Goal: Information Seeking & Learning: Learn about a topic

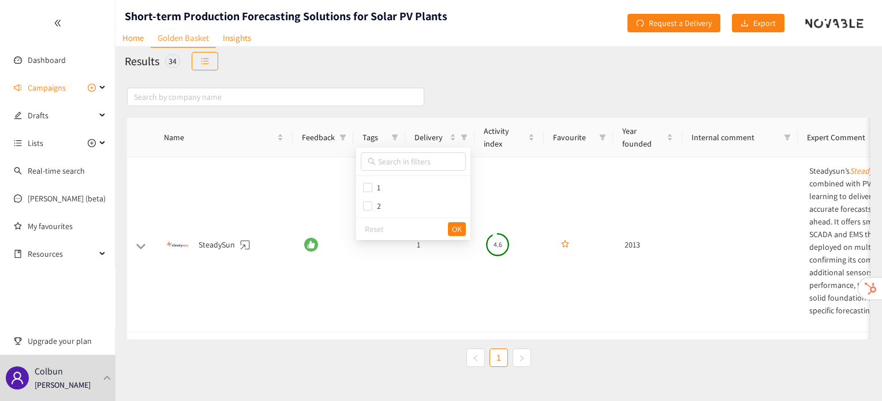
click at [493, 76] on div "Name Feedback Tags Delivery Activity index Favourite Year founded Internal comm…" at bounding box center [498, 253] width 767 height 355
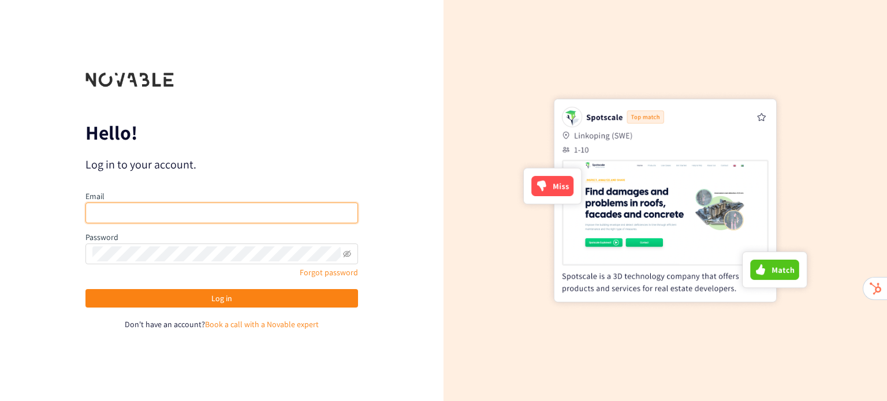
type input "[PERSON_NAME][EMAIL_ADDRESS][DOMAIN_NAME]"
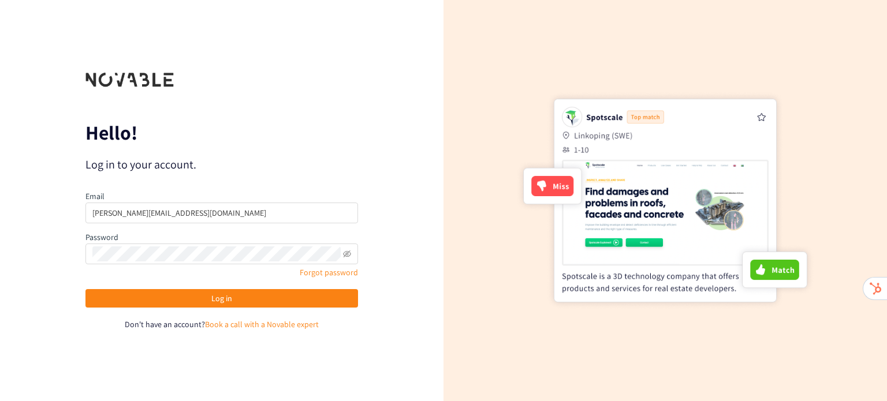
click at [211, 288] on div "Email [PERSON_NAME][EMAIL_ADDRESS][DOMAIN_NAME] Password Forgot password Log in…" at bounding box center [221, 260] width 273 height 141
click at [211, 299] on span "Log in" at bounding box center [221, 298] width 21 height 13
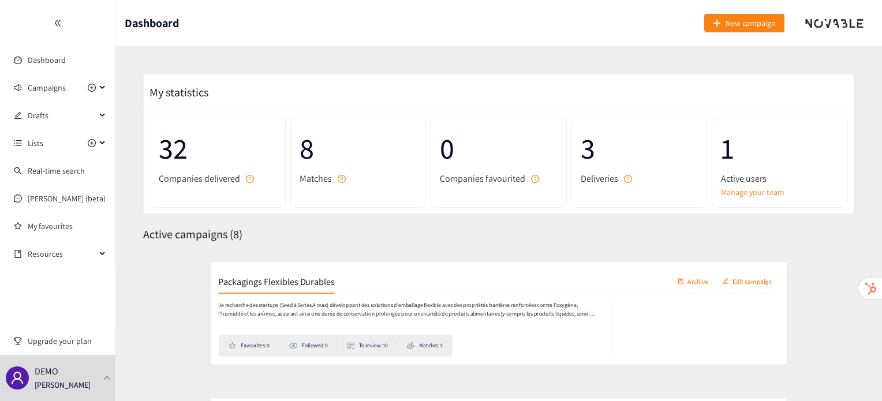
scroll to position [163, 0]
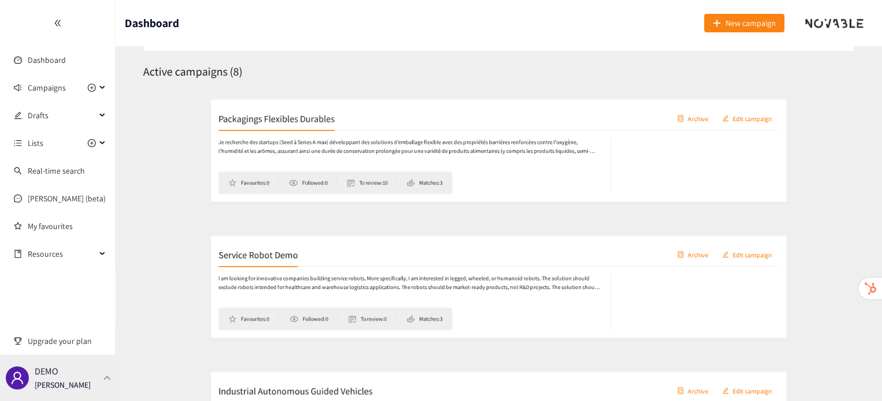
click at [80, 382] on div "DEMO Irene Violetta" at bounding box center [57, 378] width 115 height 46
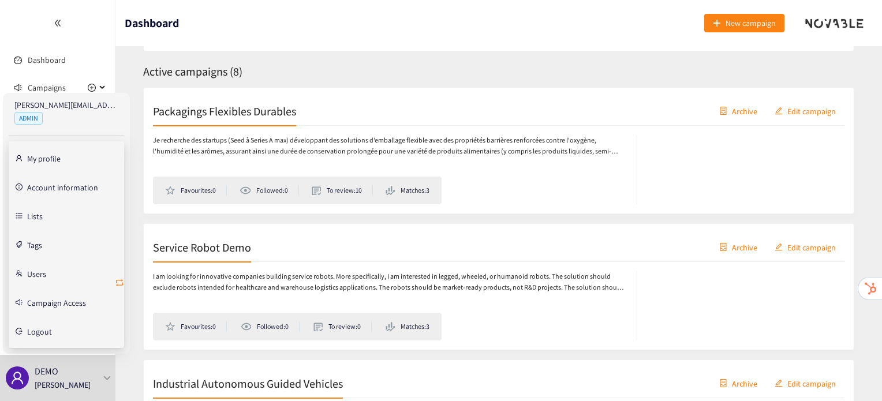
click at [122, 284] on icon "retweet" at bounding box center [119, 283] width 7 height 7
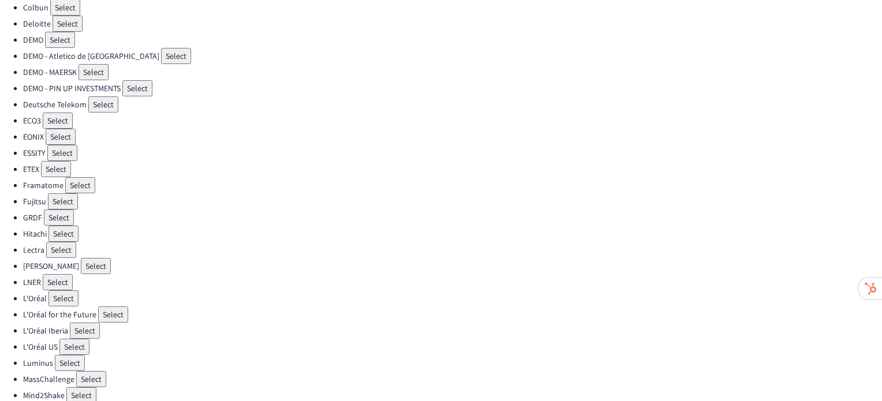
scroll to position [136, 0]
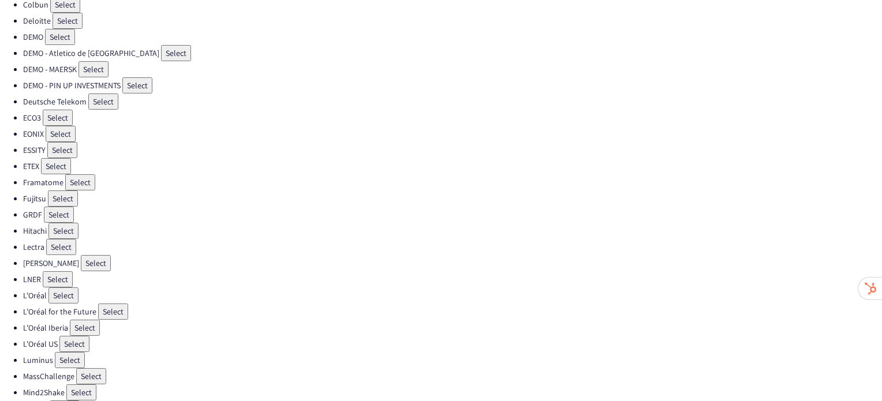
click at [72, 288] on button "Select" at bounding box center [64, 296] width 30 height 16
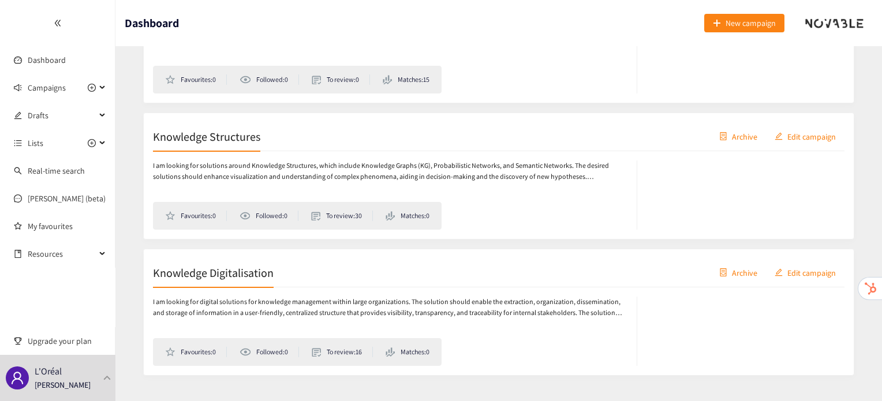
scroll to position [977, 0]
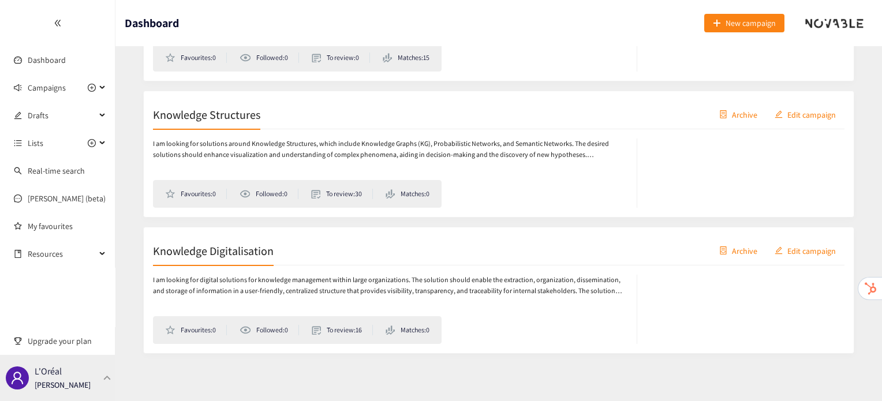
click at [106, 374] on div "L'Oréal Irene Violetta" at bounding box center [57, 378] width 115 height 46
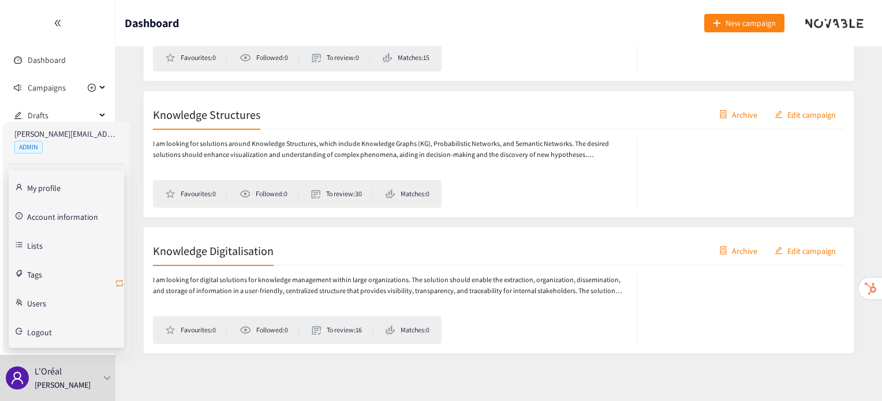
click at [117, 281] on icon "retweet" at bounding box center [119, 283] width 9 height 9
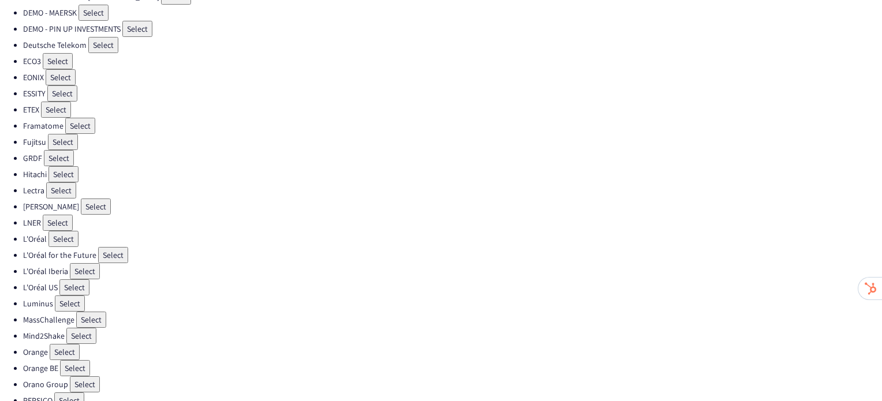
scroll to position [193, 0]
click at [107, 247] on button "Select" at bounding box center [113, 255] width 30 height 16
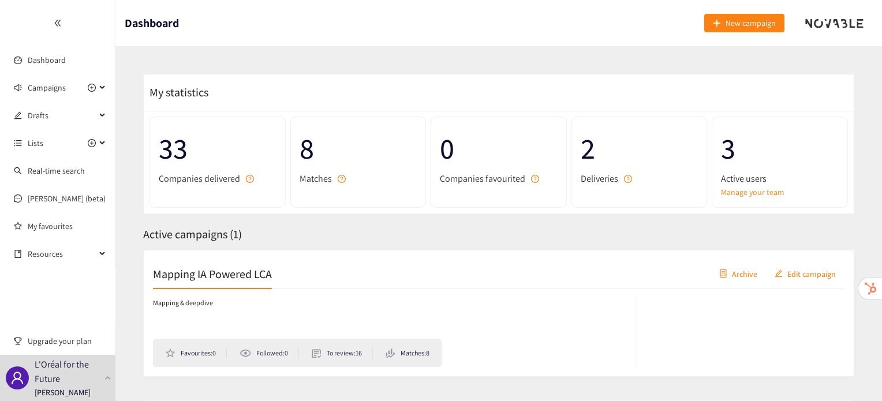
scroll to position [23, 0]
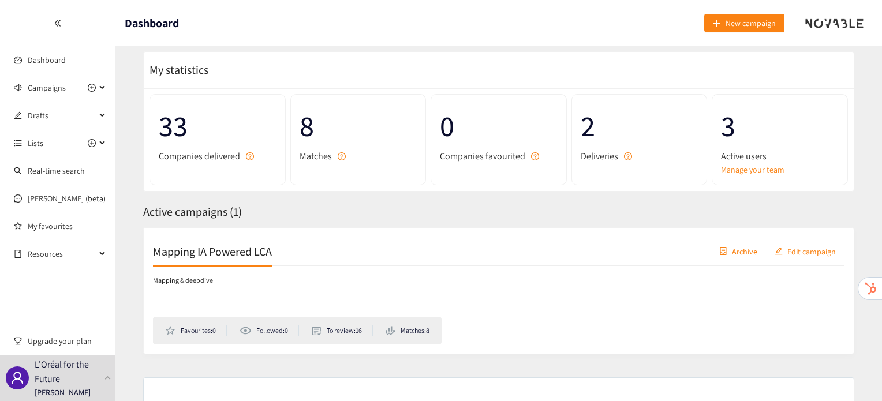
drag, startPoint x: 257, startPoint y: 249, endPoint x: 241, endPoint y: 252, distance: 16.5
click at [241, 252] on h2 "Mapping IA Powered LCA" at bounding box center [212, 251] width 119 height 16
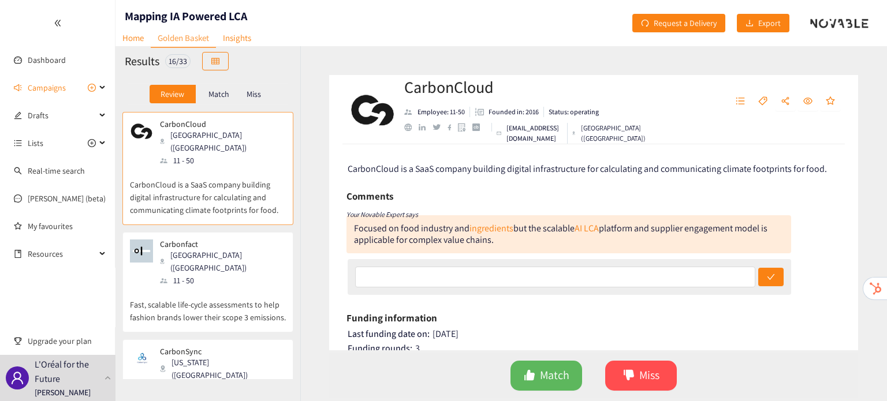
click at [241, 252] on div "Carbonfact Paris (FRA) 11 - 50" at bounding box center [208, 263] width 156 height 47
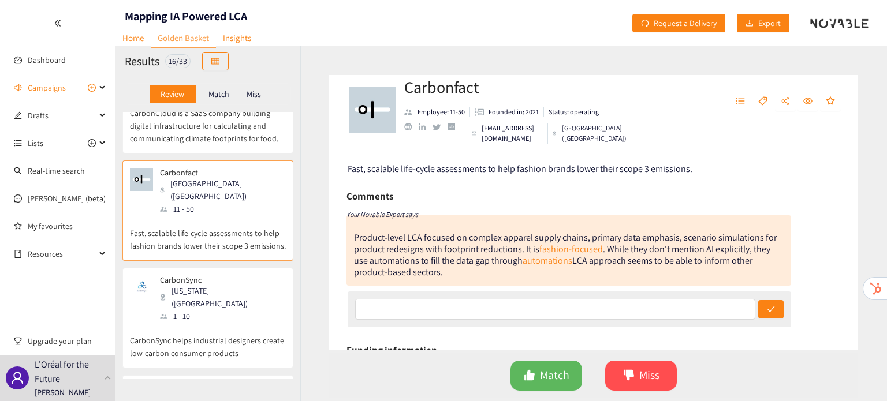
scroll to position [121, 0]
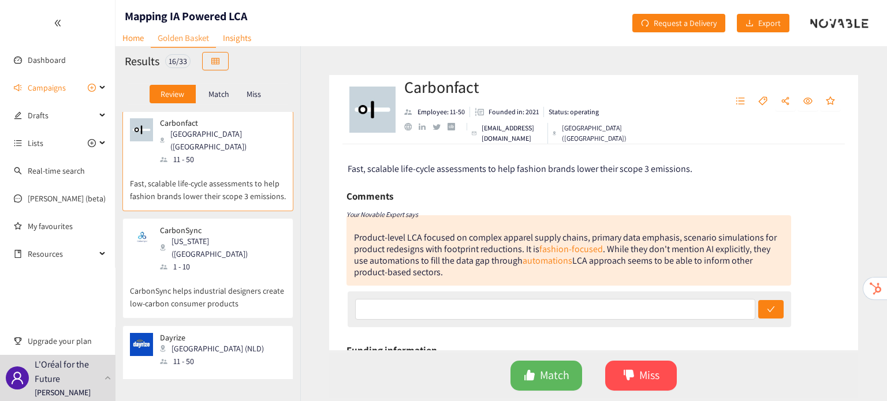
click at [241, 273] on p "CarbonSync helps industrial designers create low-carbon consumer products" at bounding box center [208, 291] width 156 height 37
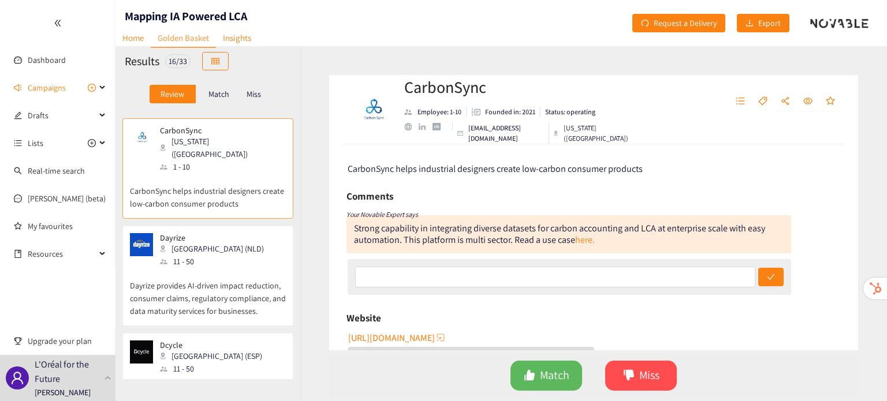
scroll to position [230, 0]
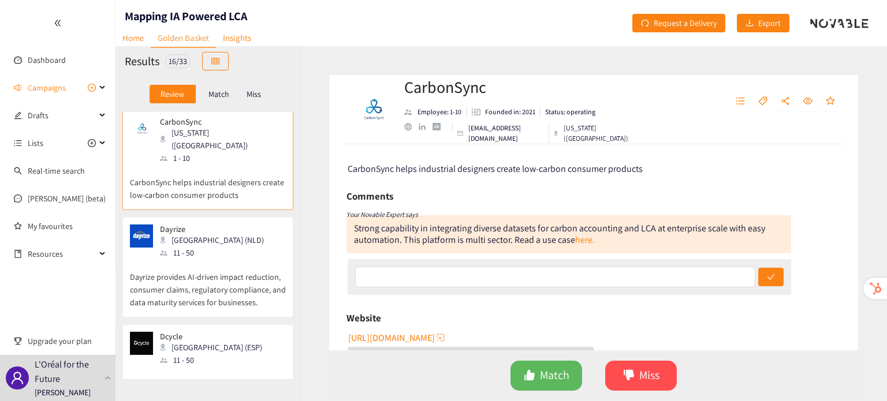
click at [241, 259] on p "Dayrize provides AI-driven impact reduction, consumer claims, regulatory compli…" at bounding box center [208, 284] width 156 height 50
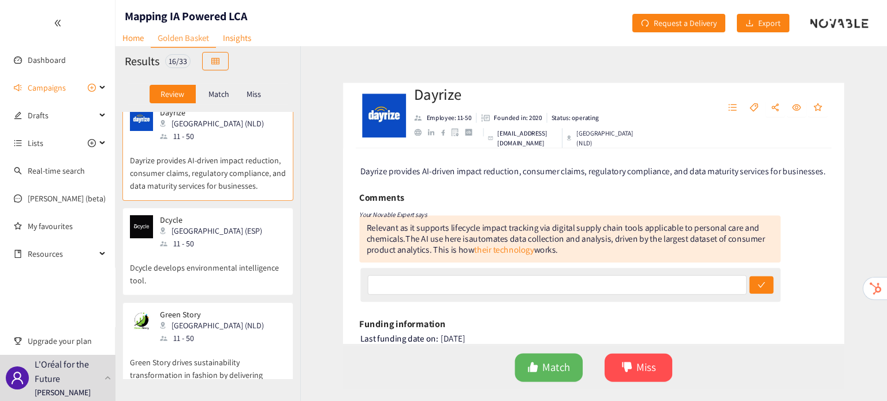
scroll to position [348, 0]
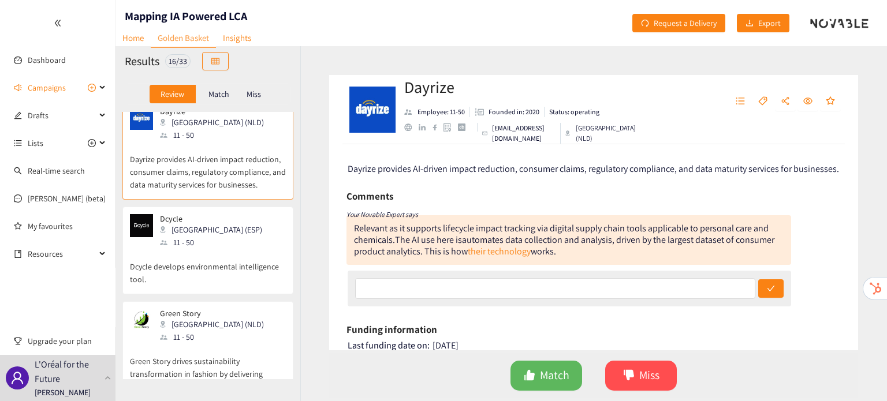
click at [241, 252] on div "Dcycle Madrid (ESP) 11 - 50 Dcycle develops environmental intelligence tool." at bounding box center [208, 254] width 156 height 80
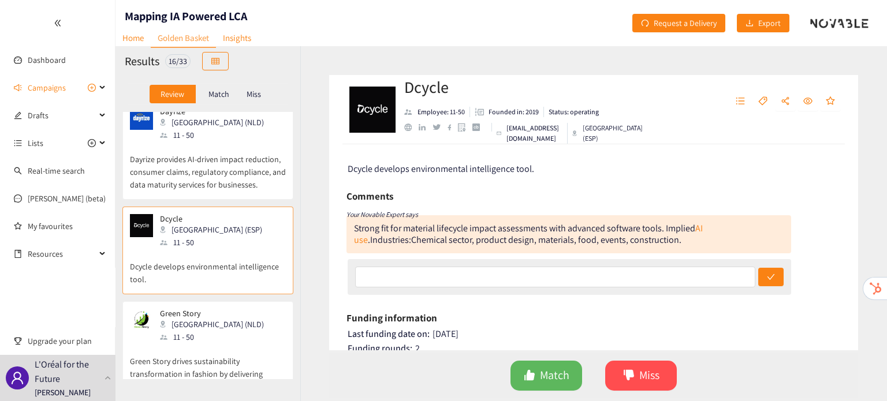
scroll to position [395, 0]
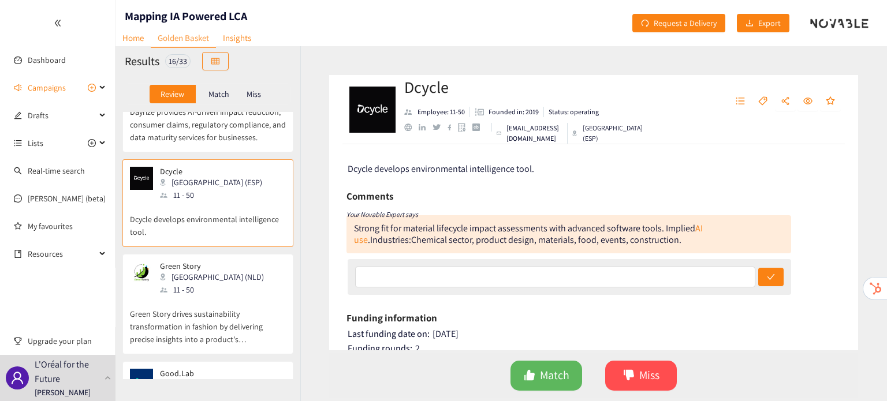
click at [241, 262] on div "Green Story Utrecht (NLD) 11 - 50" at bounding box center [208, 279] width 156 height 35
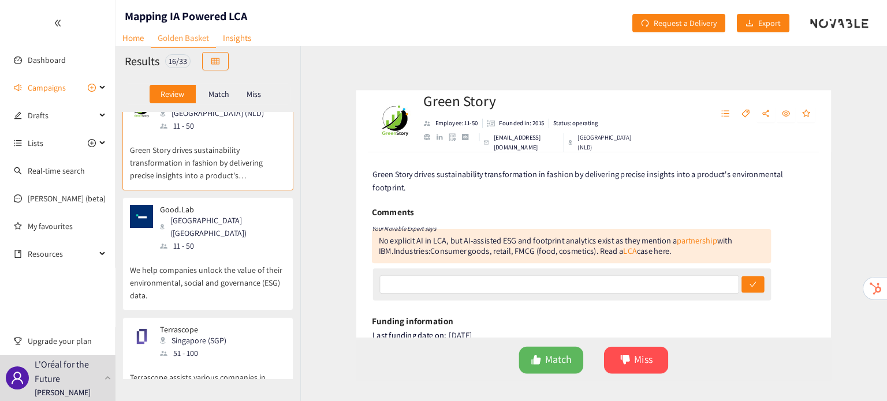
scroll to position [560, 0]
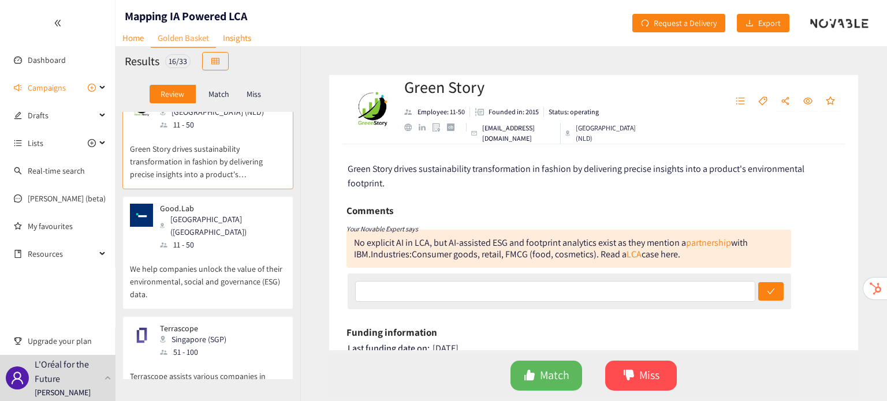
click at [198, 251] on p "We help companies unlock the value of their environmental, social and governanc…" at bounding box center [208, 276] width 156 height 50
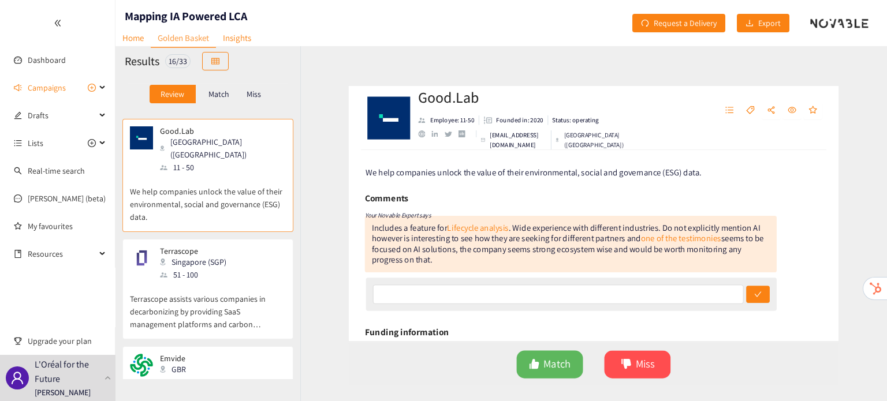
click at [198, 281] on p "Terrascope assists various companies in decarbonizing by providing SaaS managem…" at bounding box center [208, 306] width 156 height 50
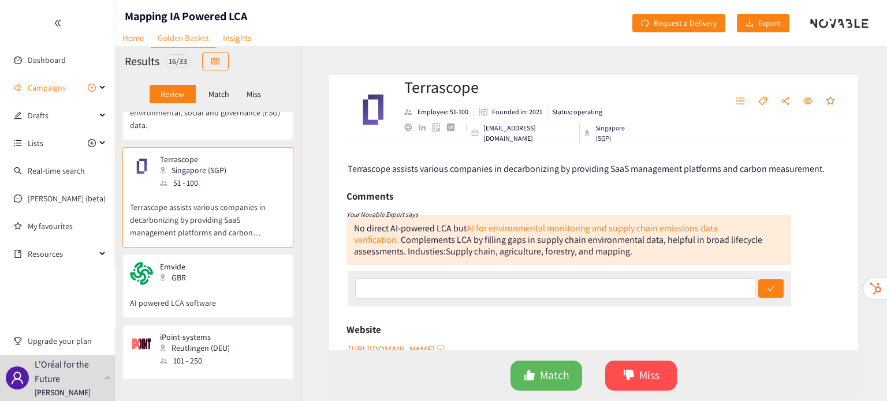
scroll to position [730, 0]
click at [198, 285] on p "AI powered LCA software" at bounding box center [208, 297] width 156 height 24
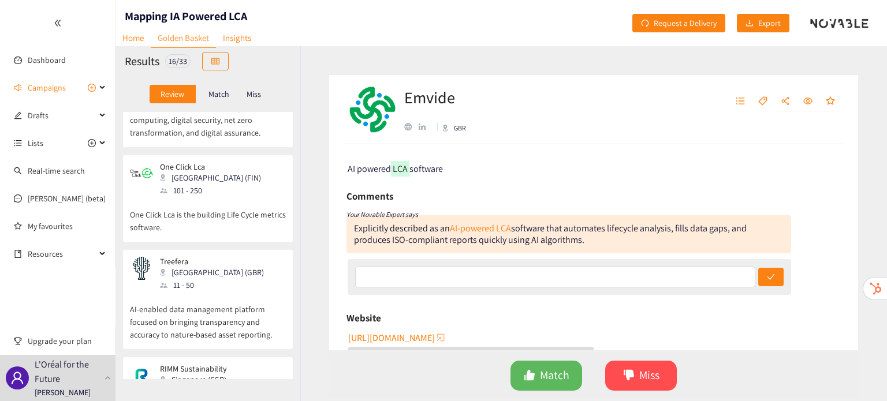
scroll to position [1337, 0]
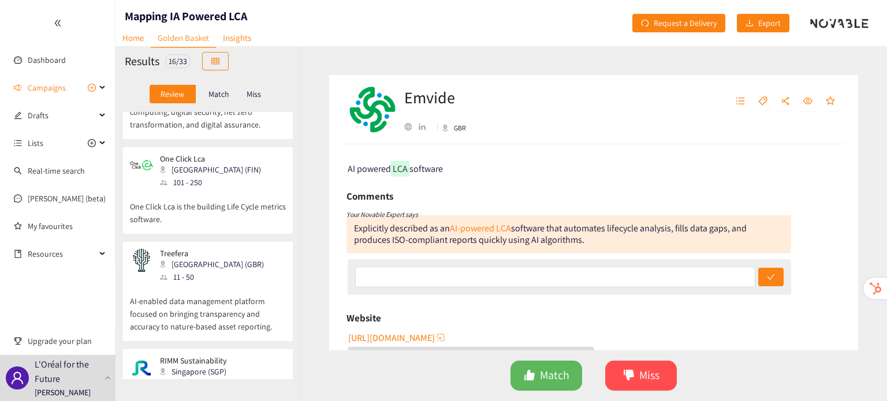
click at [198, 284] on p "AI-enabled data management platform focused on bringing transparency and accura…" at bounding box center [208, 309] width 156 height 50
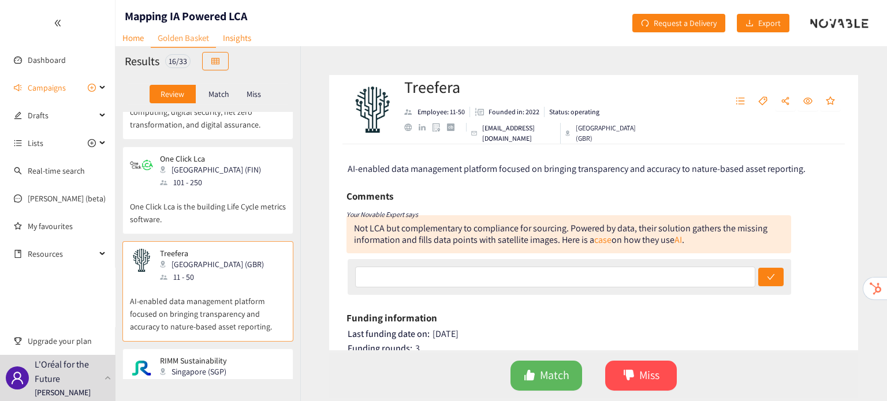
scroll to position [1347, 0]
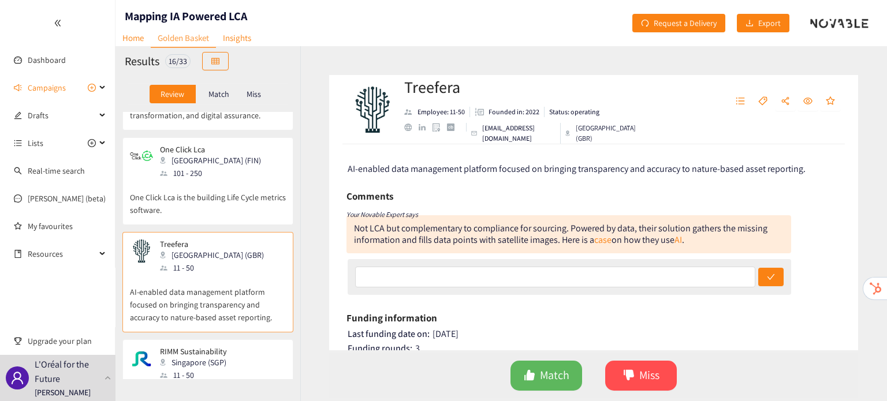
click at [195, 382] on p "RIMM Sustainability operates as a climate tech startup." at bounding box center [208, 400] width 156 height 37
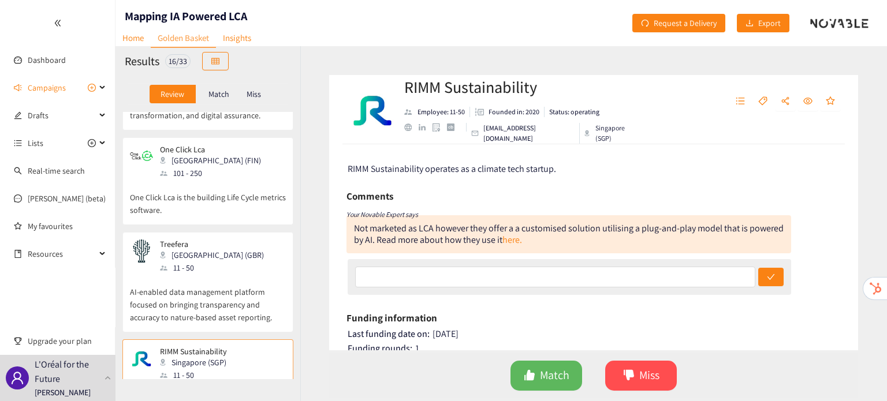
click at [220, 101] on div "Match" at bounding box center [219, 94] width 46 height 18
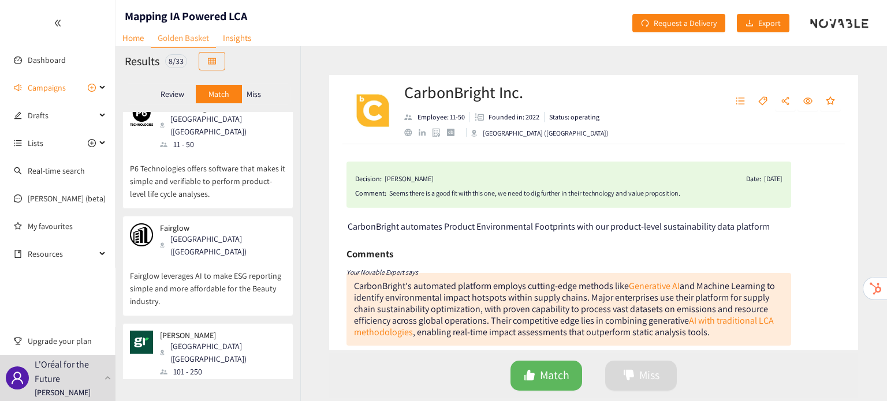
click at [178, 101] on div "Review" at bounding box center [173, 94] width 46 height 18
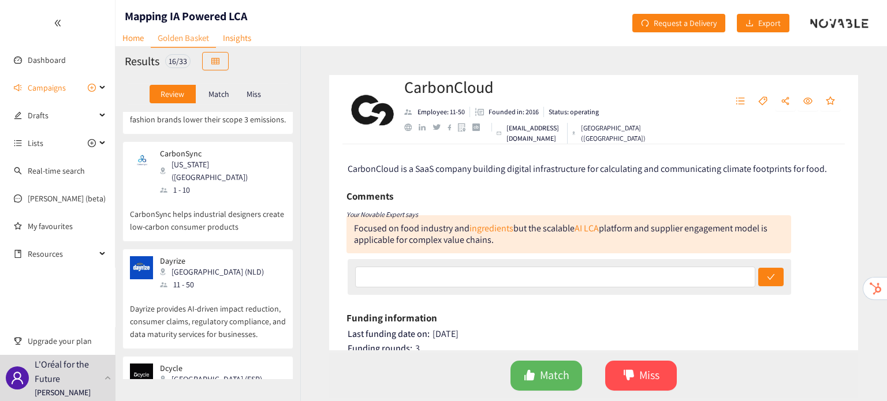
scroll to position [0, 0]
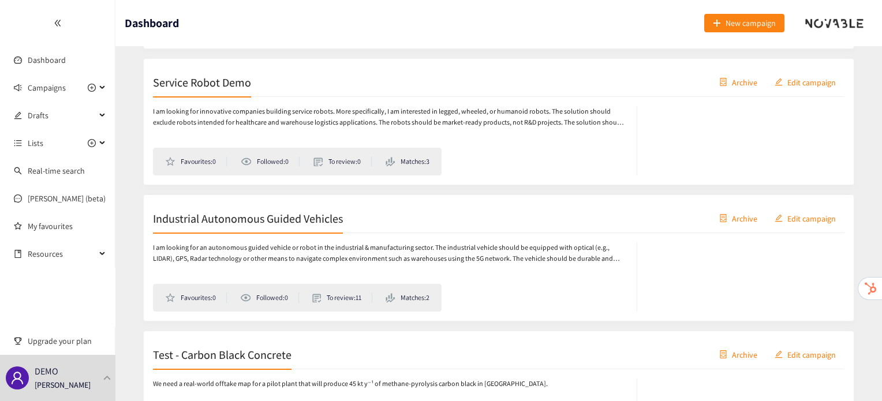
scroll to position [329, 0]
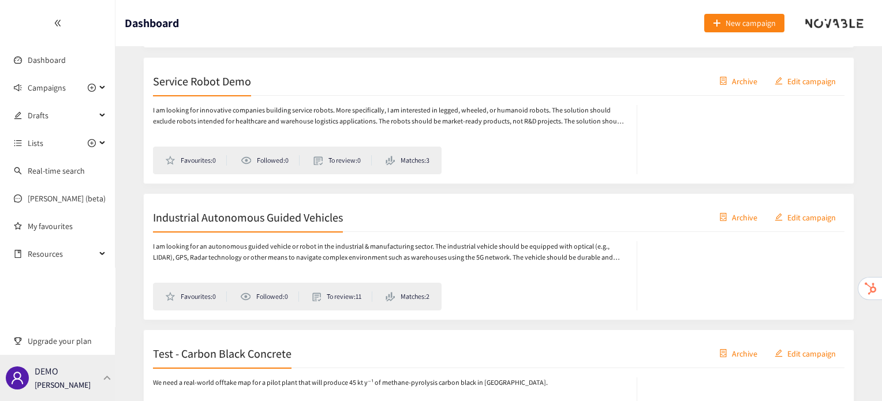
click at [111, 370] on div "DEMO [PERSON_NAME]" at bounding box center [57, 378] width 115 height 46
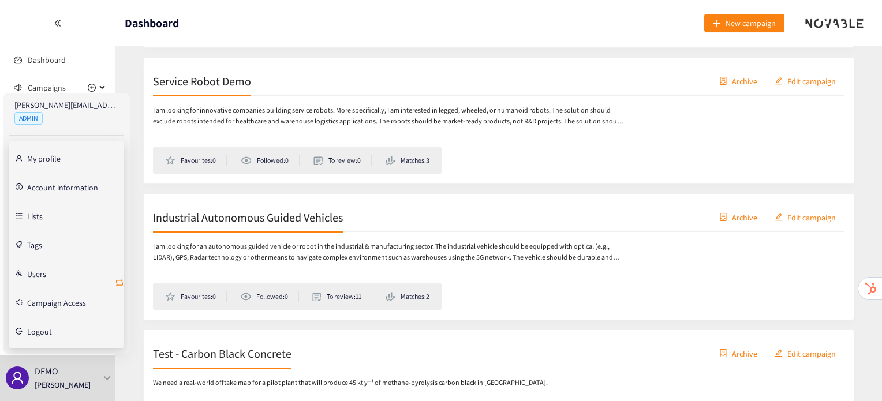
click at [118, 281] on icon "retweet" at bounding box center [119, 282] width 9 height 9
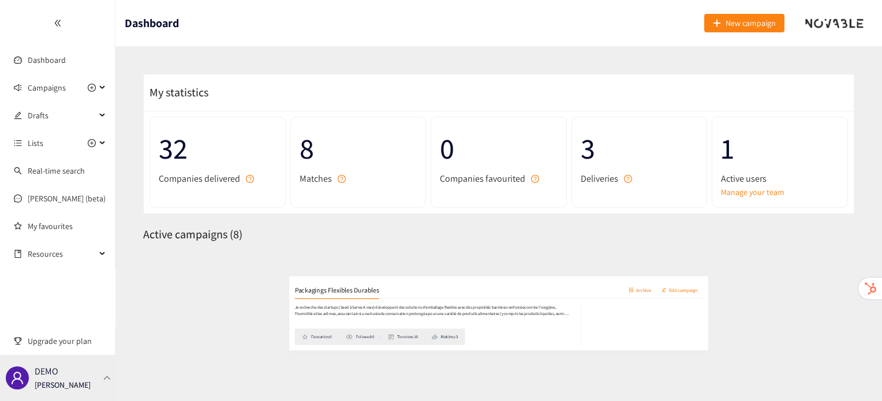
click at [103, 378] on div at bounding box center [107, 377] width 10 height 5
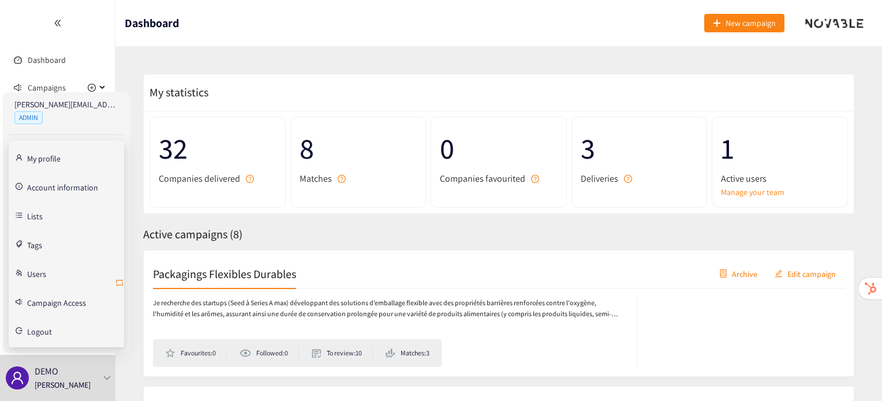
click at [120, 280] on icon "retweet" at bounding box center [119, 283] width 7 height 7
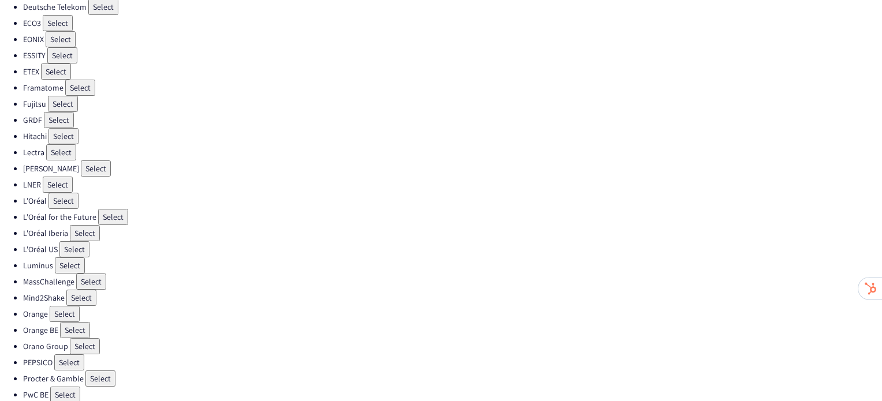
scroll to position [242, 0]
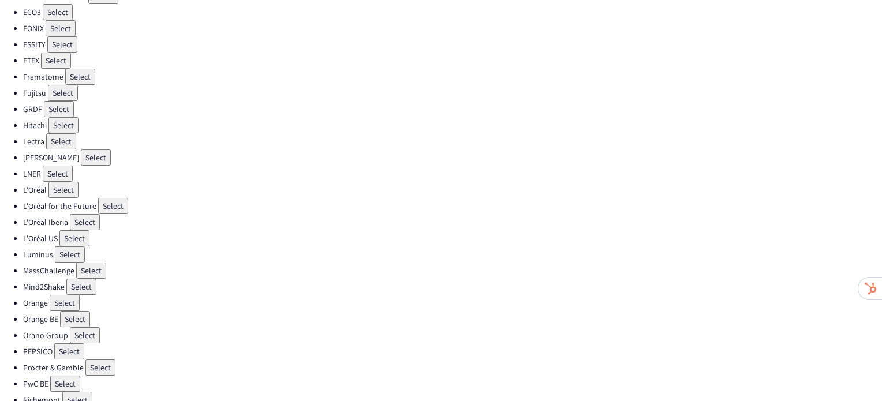
click at [107, 360] on button "Select" at bounding box center [100, 368] width 30 height 16
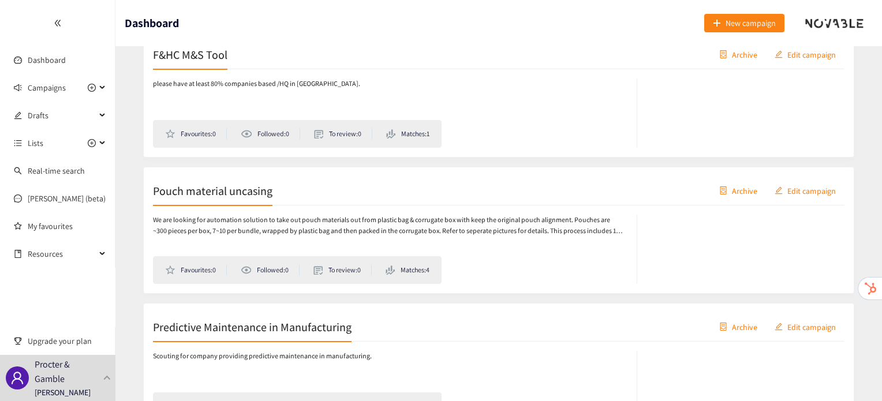
scroll to position [3083, 0]
click at [217, 49] on h2 "F&HC M&S Tool" at bounding box center [190, 53] width 74 height 16
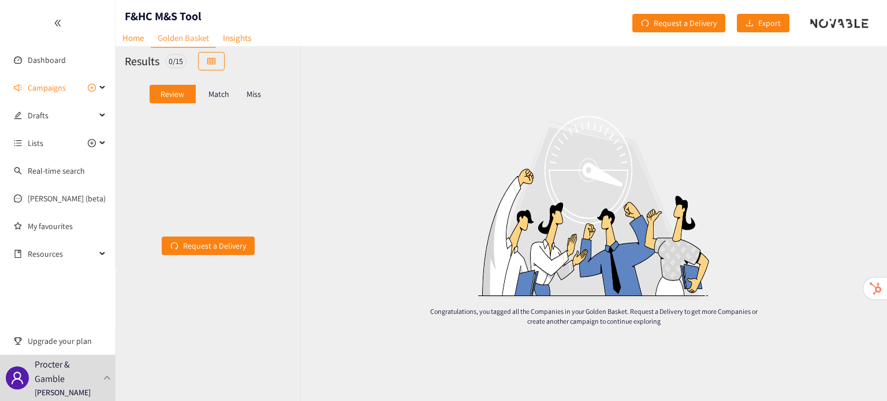
click at [217, 100] on div "Match" at bounding box center [219, 94] width 46 height 18
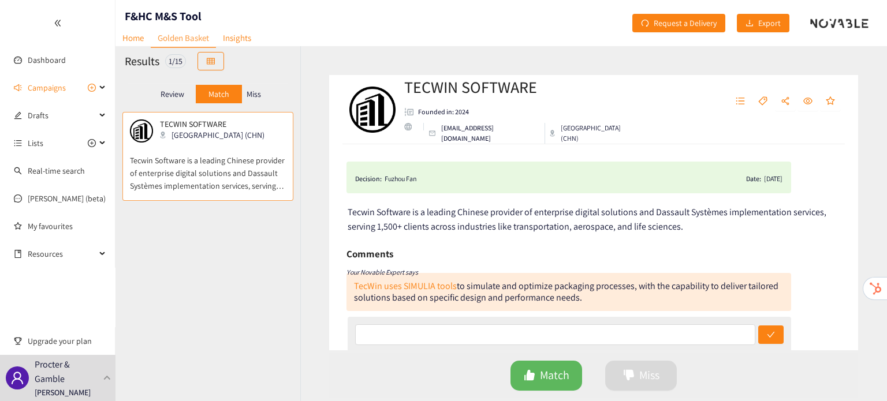
click at [251, 99] on div "Miss" at bounding box center [254, 94] width 24 height 18
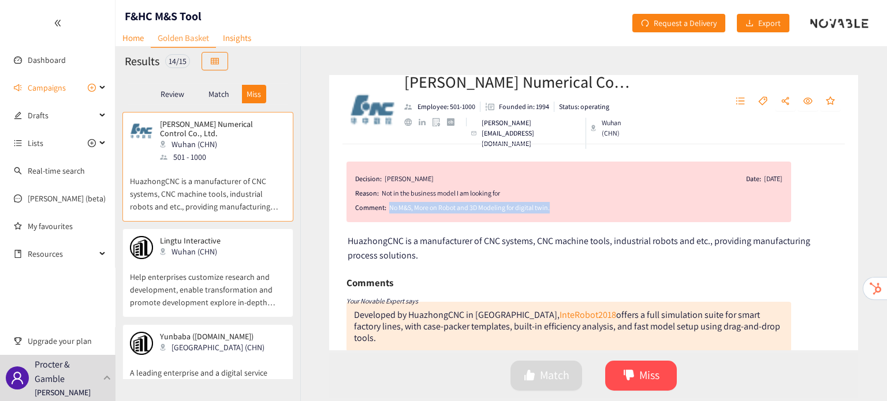
drag, startPoint x: 557, startPoint y: 209, endPoint x: 389, endPoint y: 211, distance: 168.1
click at [389, 211] on div "No M&S, More on Robot and 3D Modeling for digital twin." at bounding box center [585, 208] width 393 height 12
copy div "No M&S, More on Robot and 3D Modeling for digital twin."
click at [622, 214] on div "Decision: Chris Wang Date: 16/09/25 Reason: Not in the business model I am look…" at bounding box center [568, 192] width 445 height 61
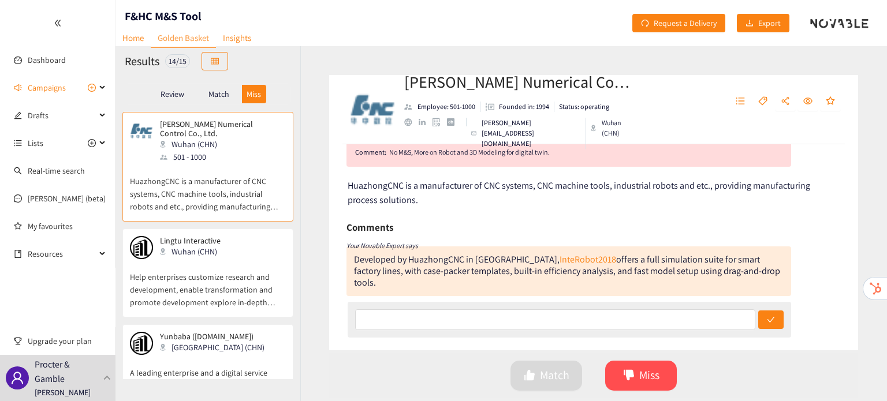
scroll to position [65, 0]
